Goal: Obtain resource: Obtain resource

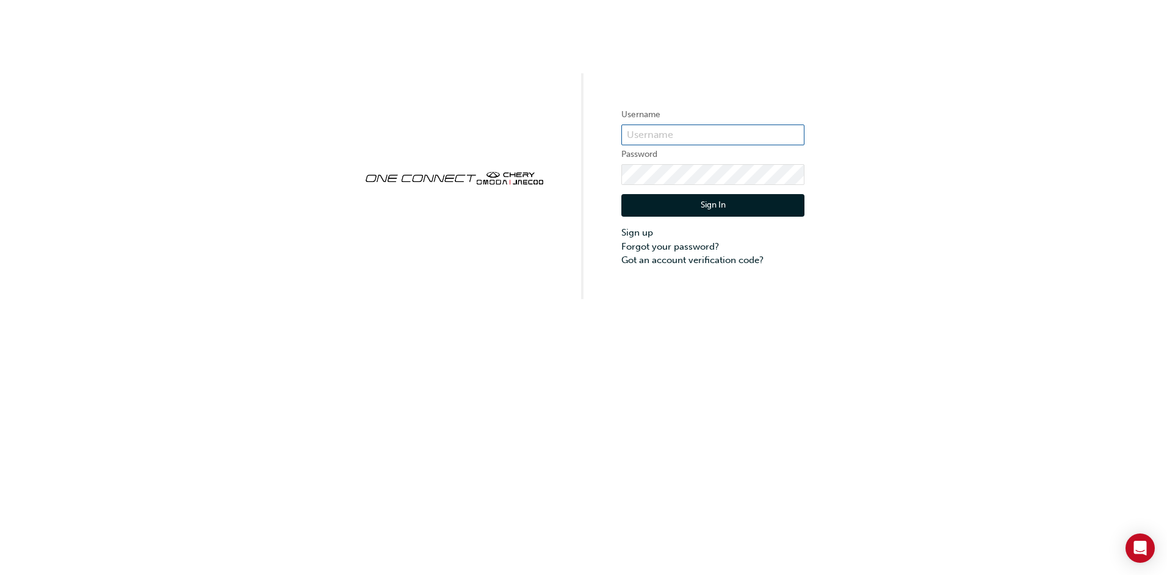
type input "CHAU0928"
click at [703, 207] on button "Sign In" at bounding box center [712, 205] width 183 height 23
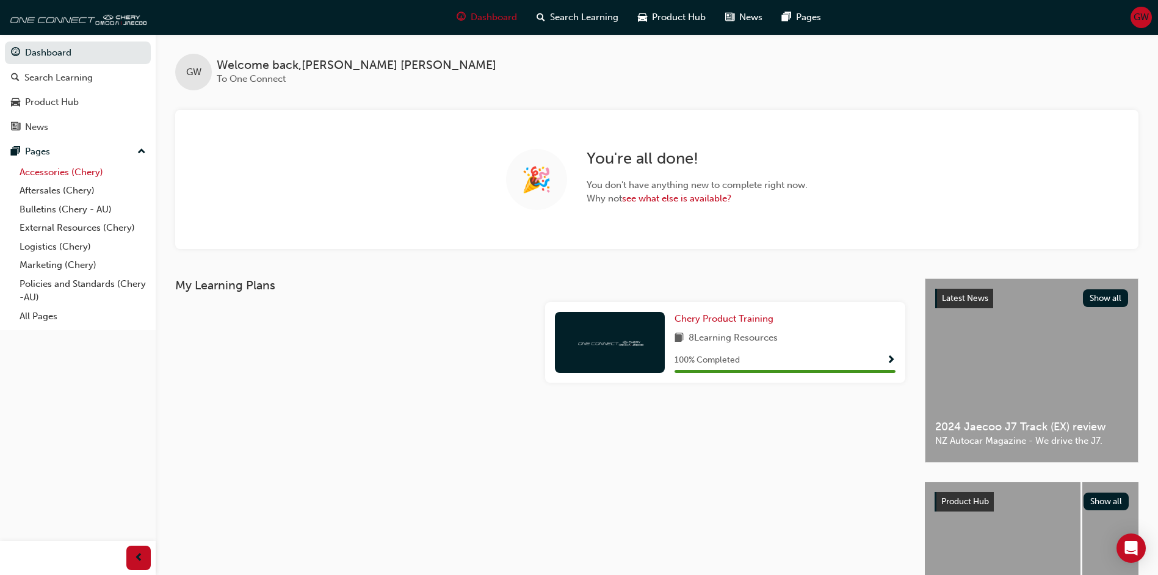
click at [53, 173] on link "Accessories (Chery)" at bounding box center [83, 172] width 136 height 19
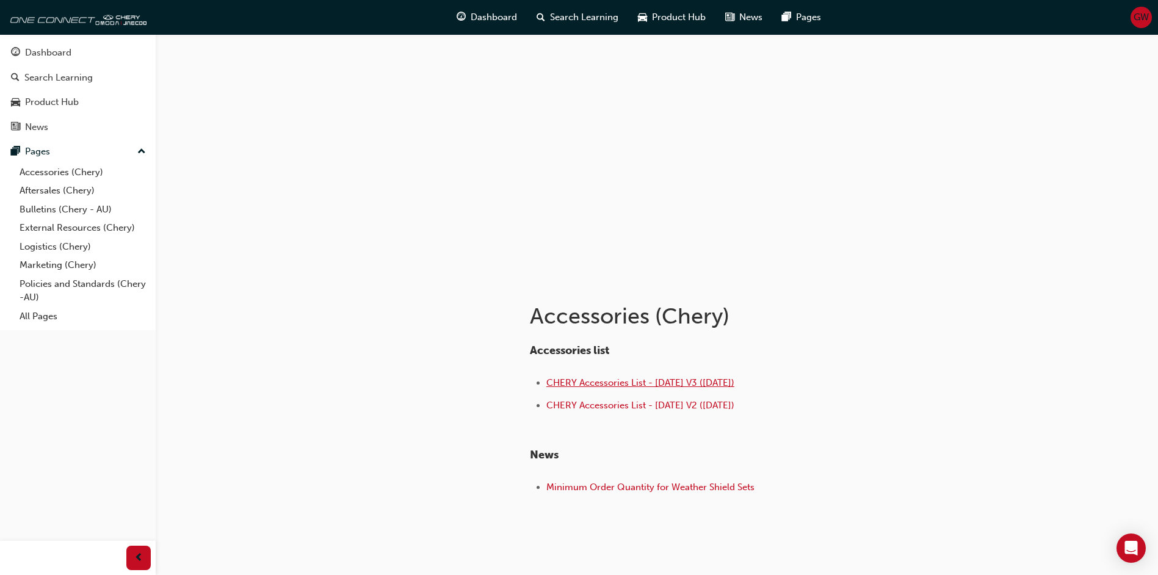
click at [610, 382] on span "CHERY Accessories List - [DATE] V3 ([DATE])" at bounding box center [640, 382] width 188 height 11
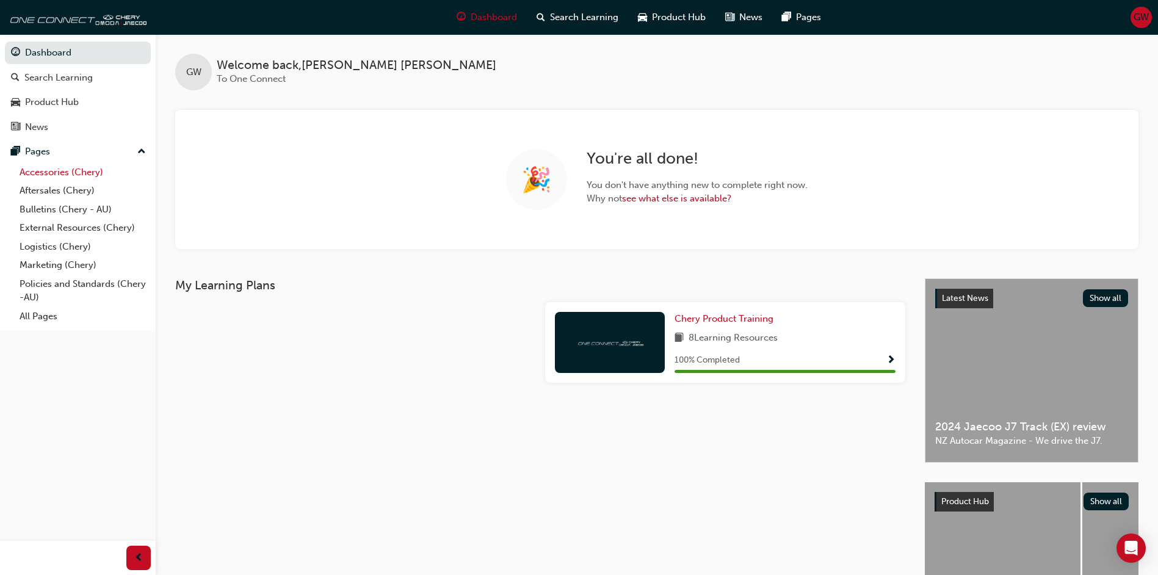
click at [53, 173] on link "Accessories (Chery)" at bounding box center [83, 172] width 136 height 19
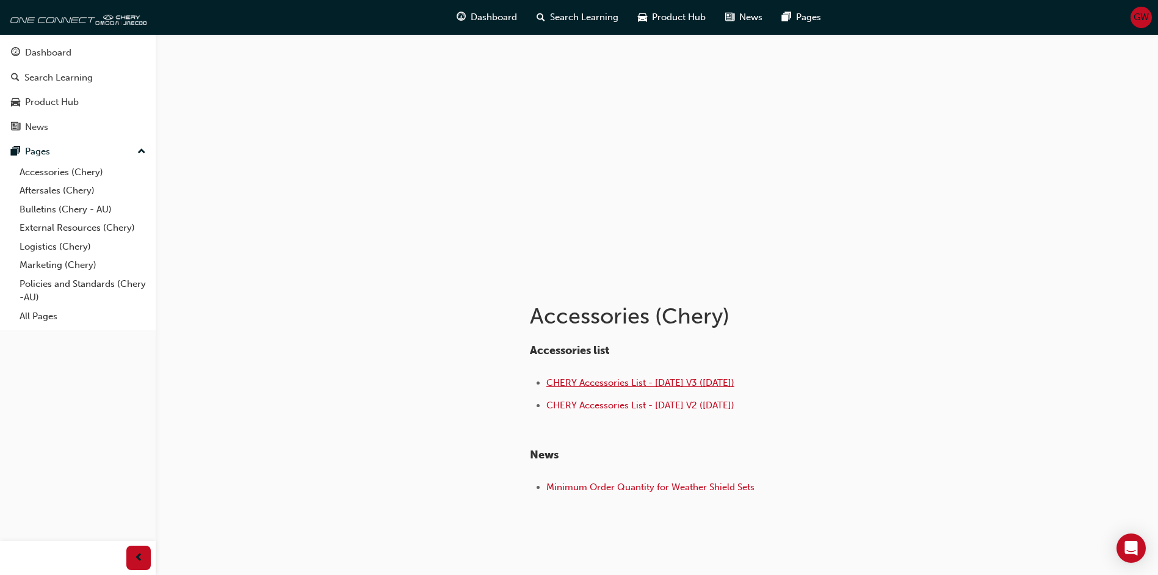
click at [617, 387] on span "CHERY Accessories List - [DATE] V3 ([DATE])" at bounding box center [640, 382] width 188 height 11
